Goal: Obtain resource: Download file/media

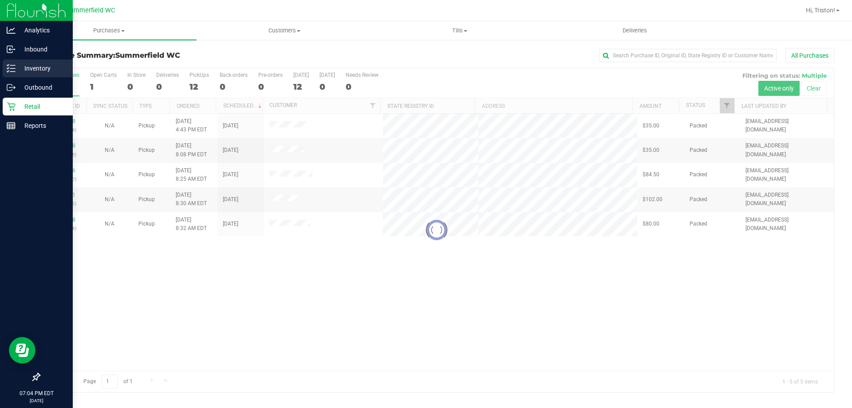
click at [15, 71] on line at bounding box center [12, 71] width 5 height 0
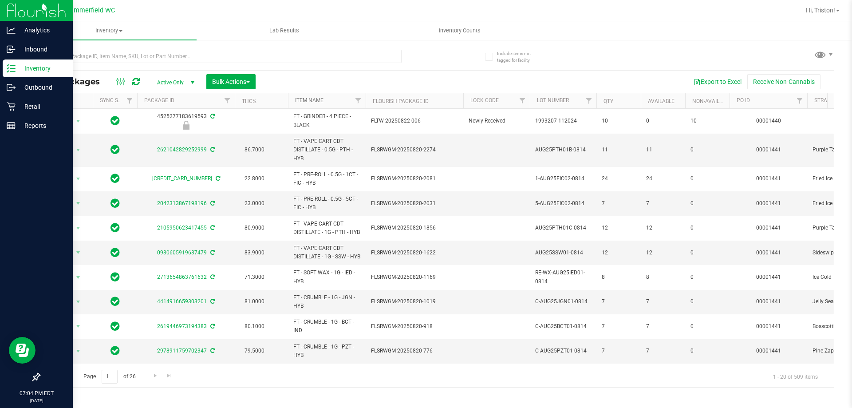
click at [322, 100] on link "Item Name" at bounding box center [309, 100] width 28 height 6
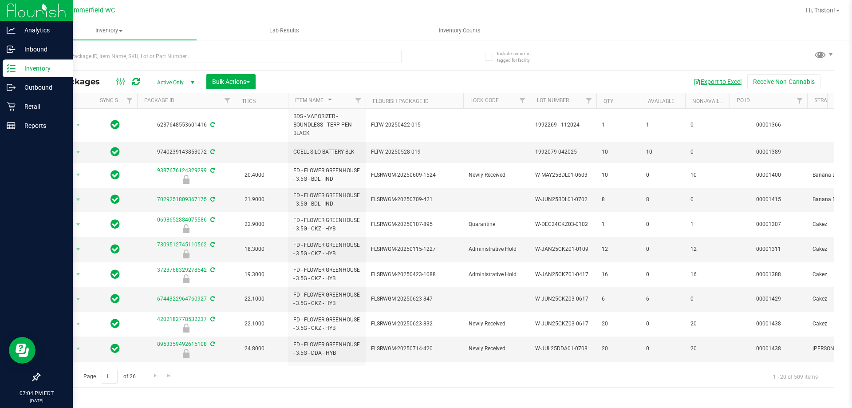
click at [723, 84] on button "Export to Excel" at bounding box center [717, 81] width 59 height 15
click at [599, 57] on div "All Packages Active Only Active Only Lab Samples Locked All External Internal B…" at bounding box center [436, 214] width 795 height 346
click at [604, 54] on div "All Packages Active Only Active Only Lab Samples Locked All External Internal B…" at bounding box center [436, 214] width 795 height 346
click at [613, 47] on div "All Packages Active Only Active Only Lab Samples Locked All External Internal B…" at bounding box center [436, 214] width 795 height 346
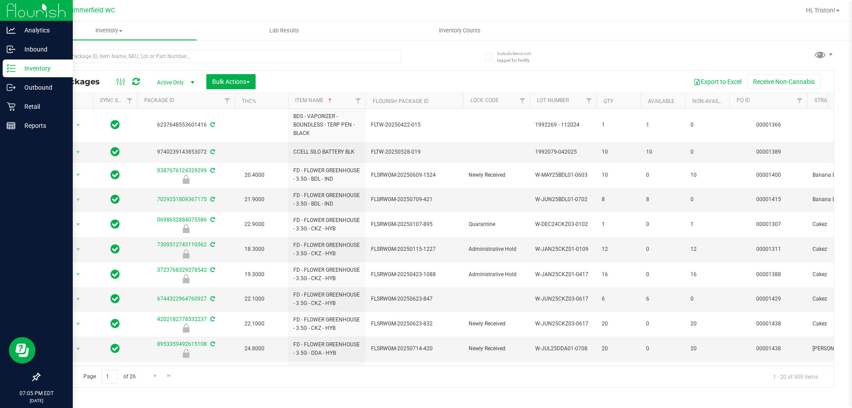
click at [613, 47] on div "All Packages Active Only Active Only Lab Samples Locked All External Internal B…" at bounding box center [436, 214] width 795 height 346
click at [401, 71] on div "All Packages Active Only Active Only Lab Samples Locked All External Internal B…" at bounding box center [436, 82] width 794 height 22
click at [405, 71] on div "All Packages Active Only Active Only Lab Samples Locked All External Internal B…" at bounding box center [436, 82] width 794 height 22
